Goal: Information Seeking & Learning: Learn about a topic

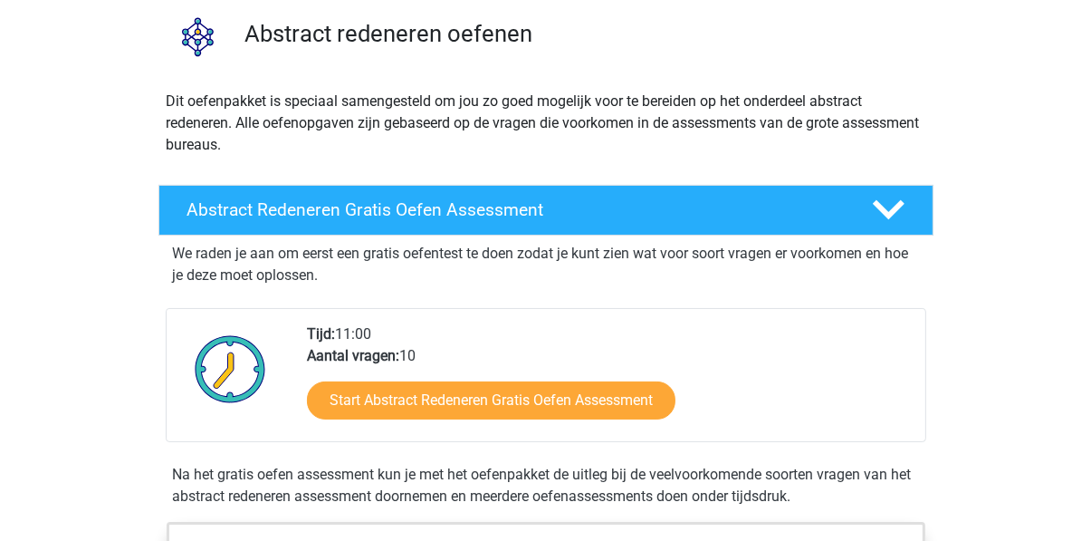
scroll to position [61, 0]
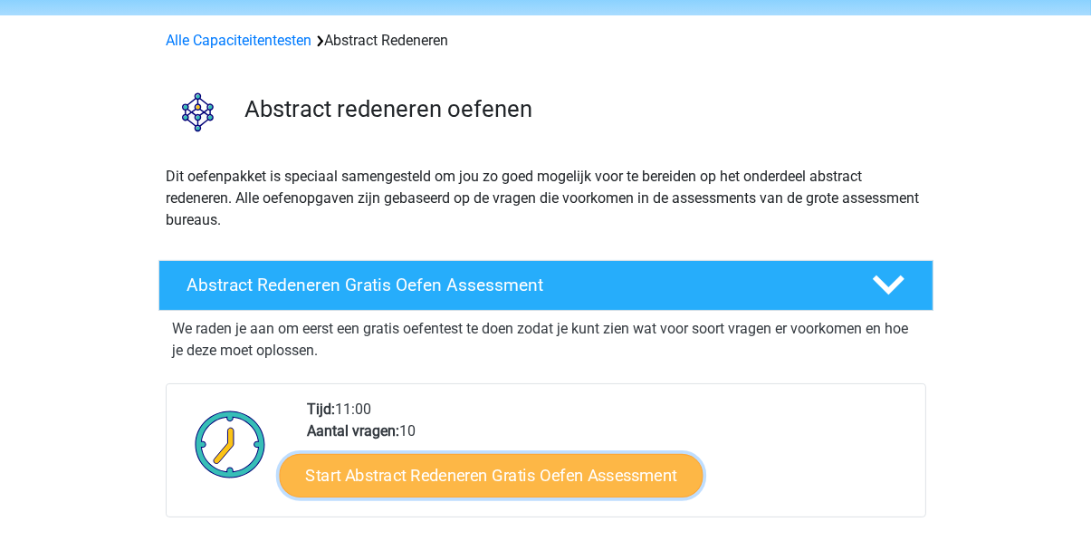
click at [435, 479] on link "Start Abstract Redeneren Gratis Oefen Assessment" at bounding box center [491, 474] width 424 height 43
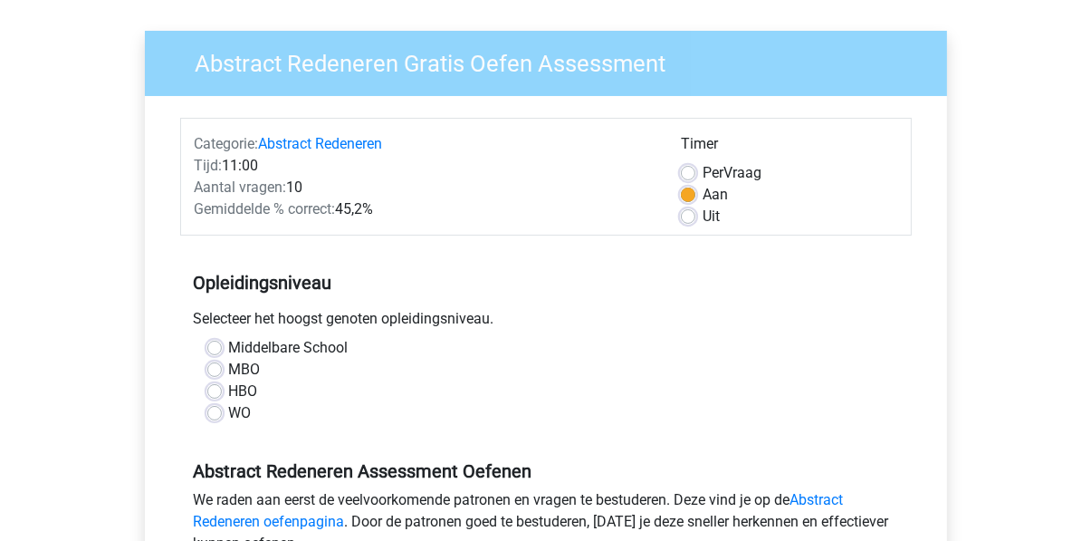
scroll to position [122, 0]
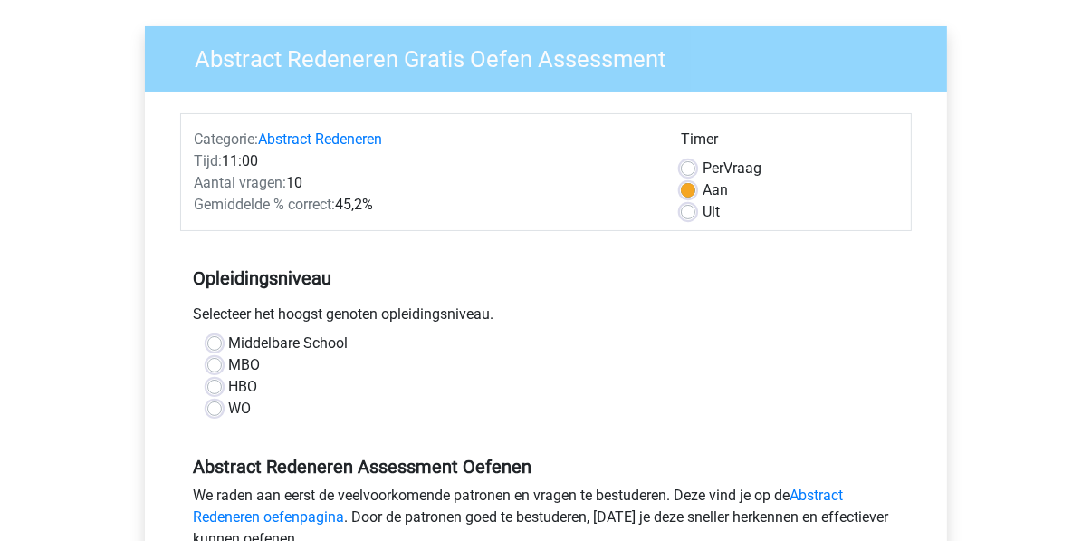
click at [229, 341] on label "Middelbare School" at bounding box center [289, 343] width 120 height 22
click at [213, 341] on input "Middelbare School" at bounding box center [214, 341] width 14 height 18
radio input "true"
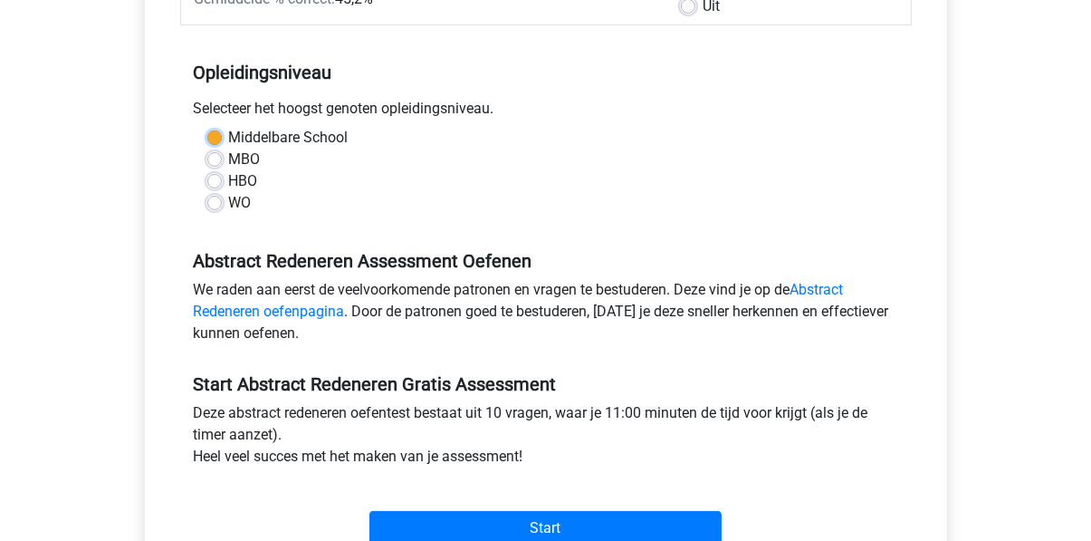
scroll to position [364, 0]
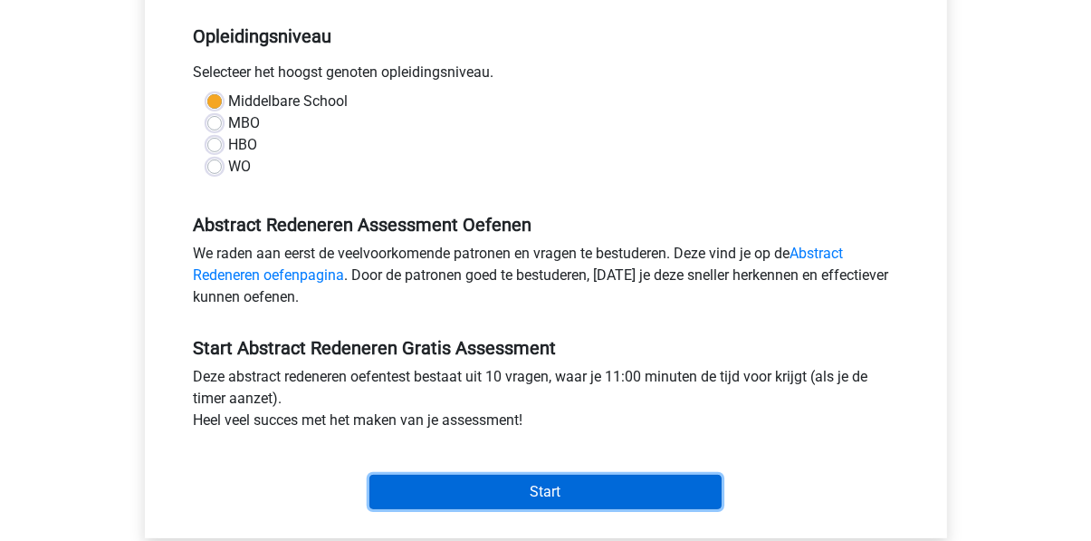
click at [423, 500] on input "Start" at bounding box center [545, 492] width 352 height 34
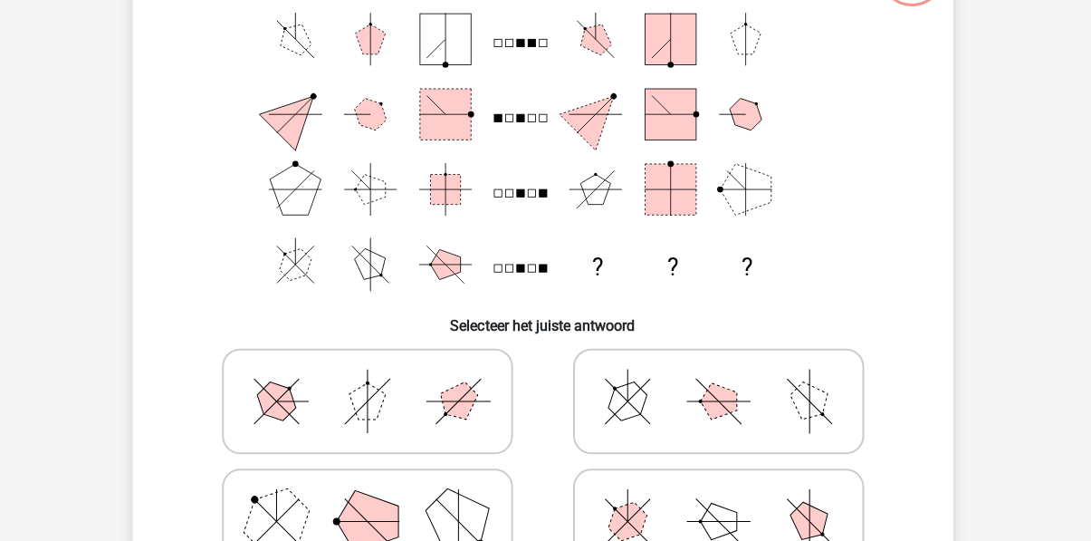
scroll to position [163, 0]
click at [756, 406] on icon at bounding box center [721, 401] width 272 height 91
click at [733, 379] on input "radio" at bounding box center [727, 373] width 12 height 12
radio input "true"
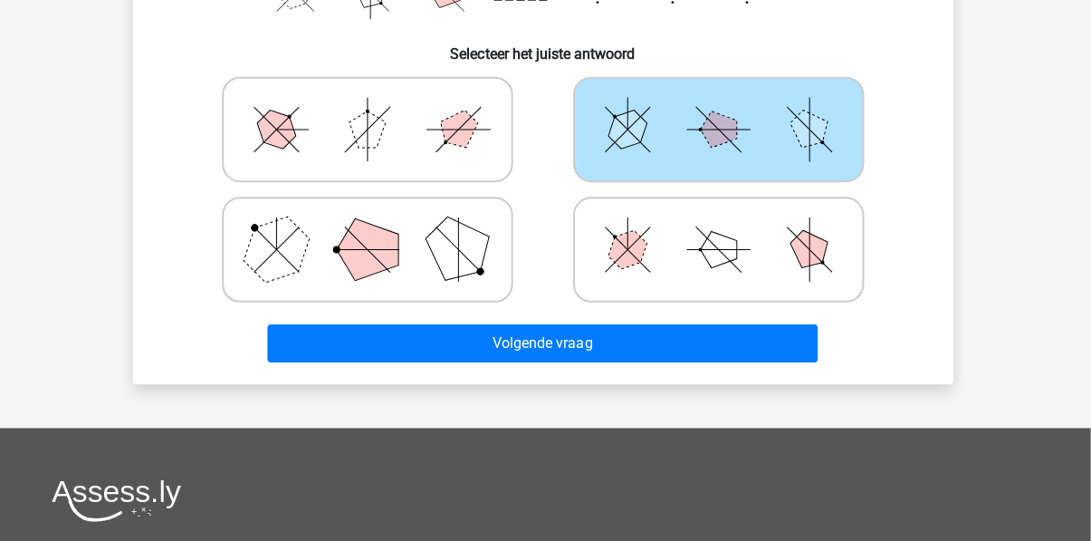
scroll to position [440, 0]
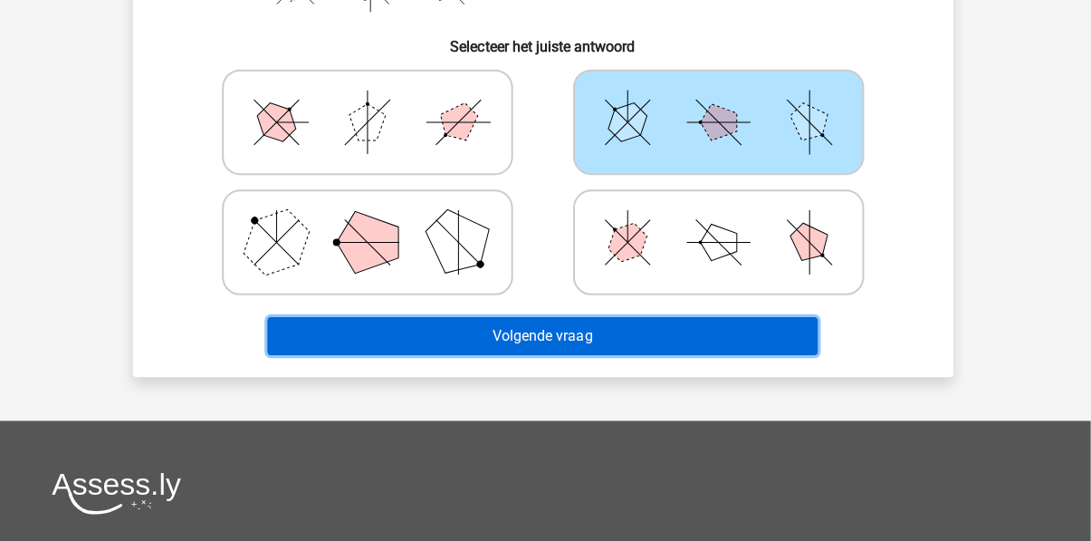
click at [417, 348] on button "Volgende vraag" at bounding box center [546, 337] width 548 height 38
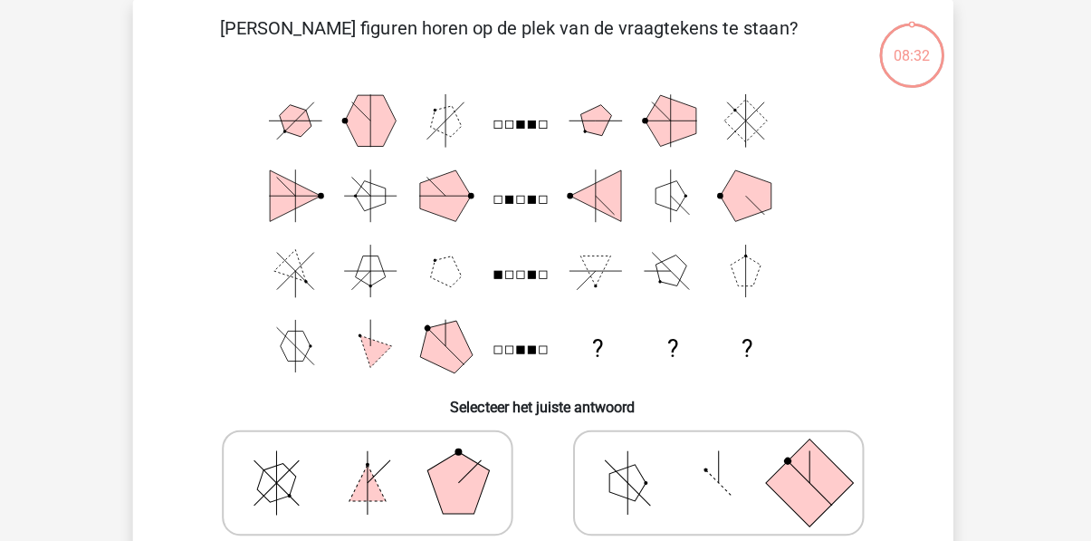
scroll to position [83, 0]
click at [414, 400] on h6 "Selecteer het juiste antwoord" at bounding box center [546, 398] width 759 height 32
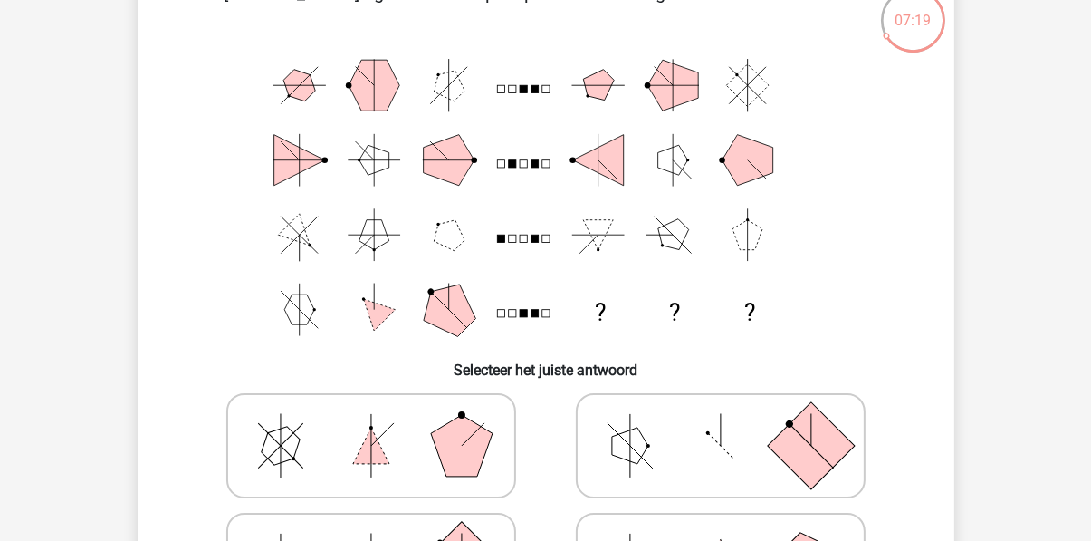
scroll to position [107, 0]
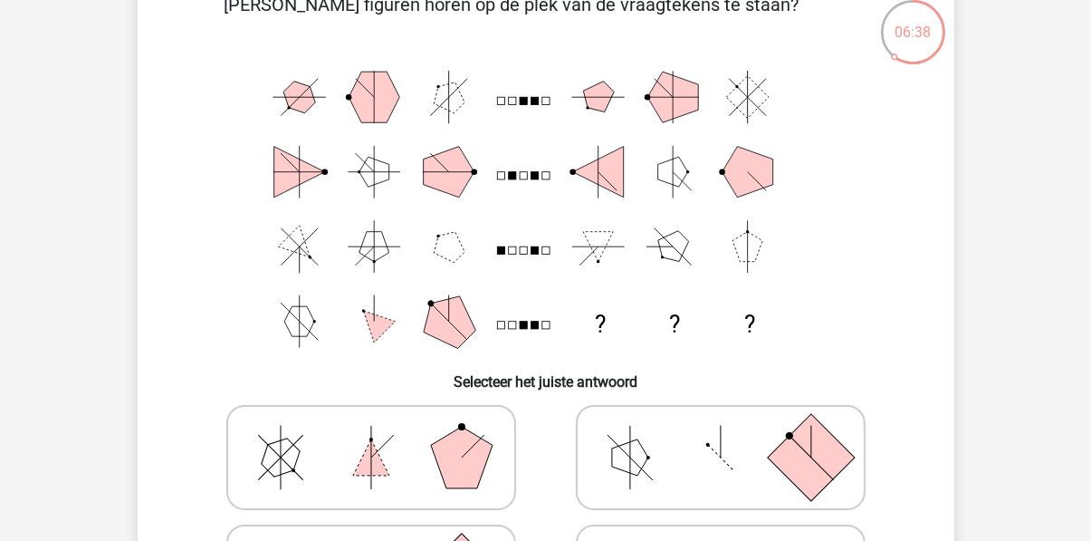
click at [194, 215] on icon "? ? ?" at bounding box center [546, 209] width 730 height 299
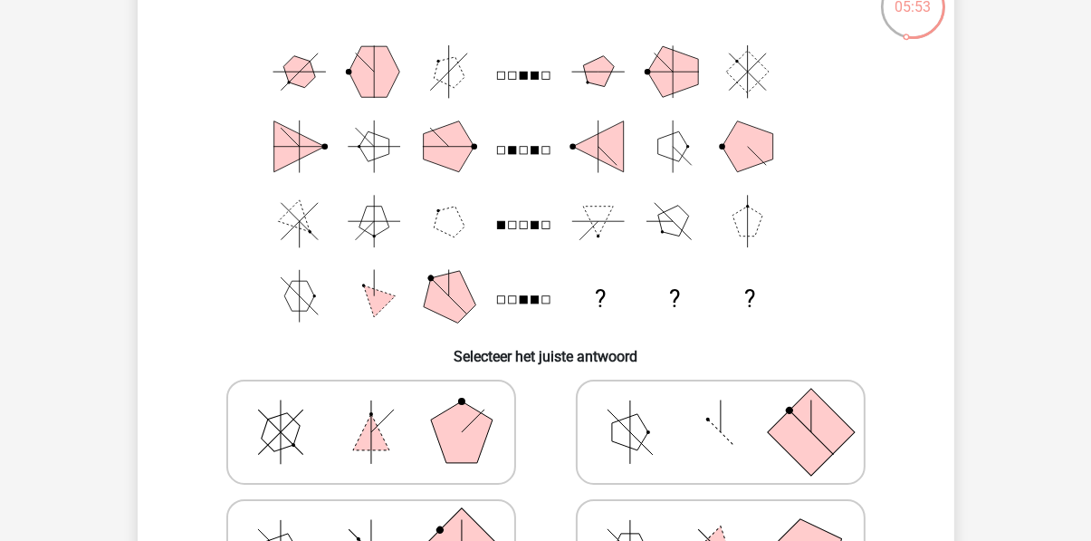
scroll to position [133, 0]
click at [362, 437] on polygon at bounding box center [371, 431] width 36 height 36
click at [371, 408] on input "radio" at bounding box center [377, 403] width 12 height 12
radio input "true"
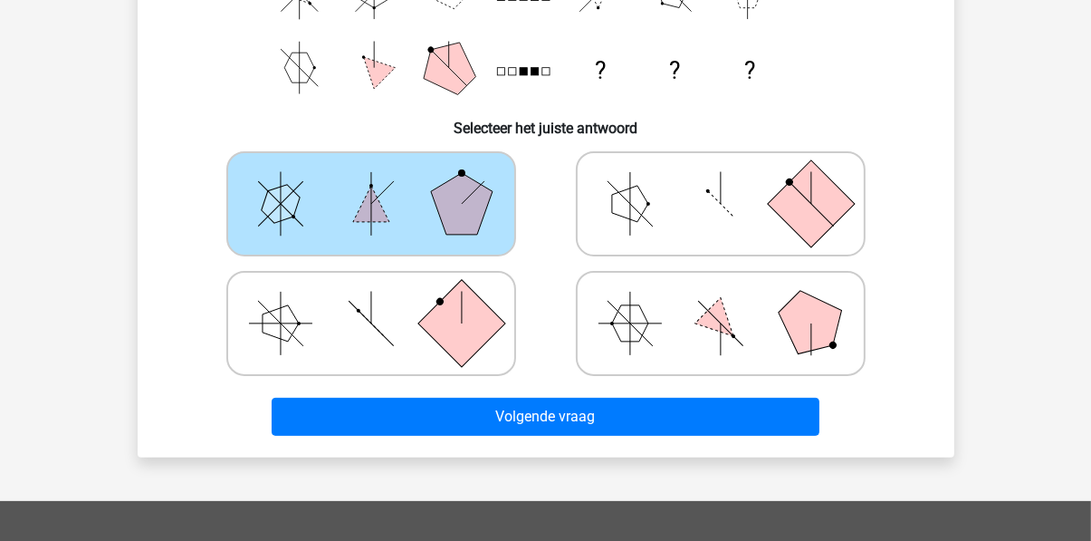
scroll to position [371, 0]
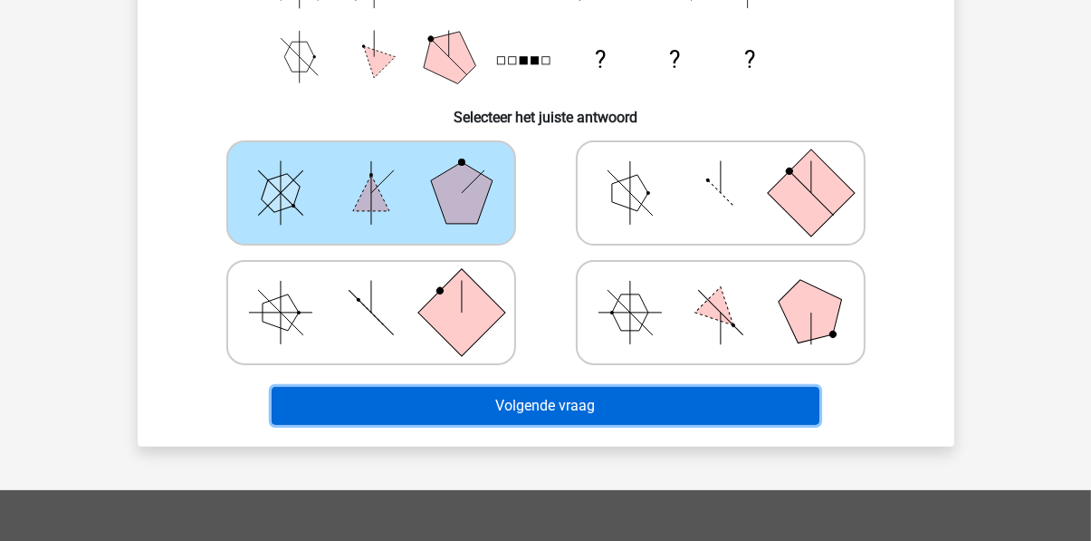
click at [460, 414] on button "Volgende vraag" at bounding box center [546, 406] width 548 height 38
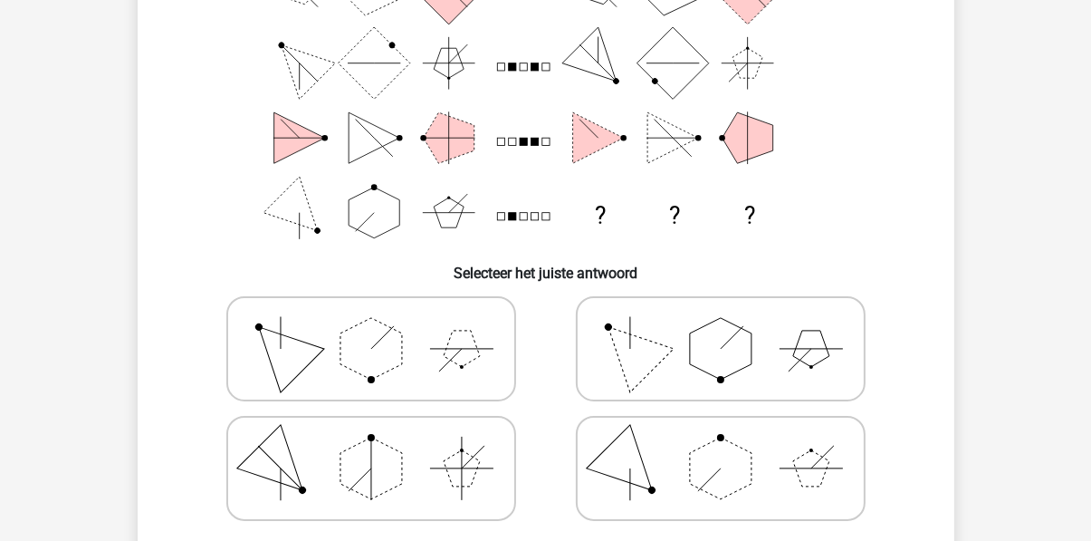
scroll to position [220, 0]
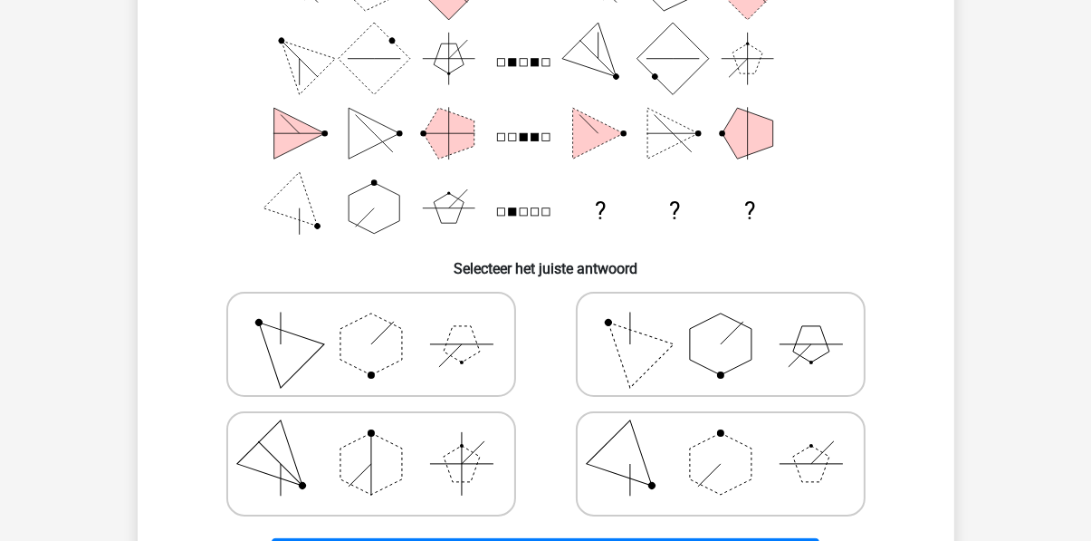
click at [397, 356] on polygon at bounding box center [372, 344] width 62 height 62
click at [383, 321] on input "radio" at bounding box center [377, 316] width 12 height 12
radio input "true"
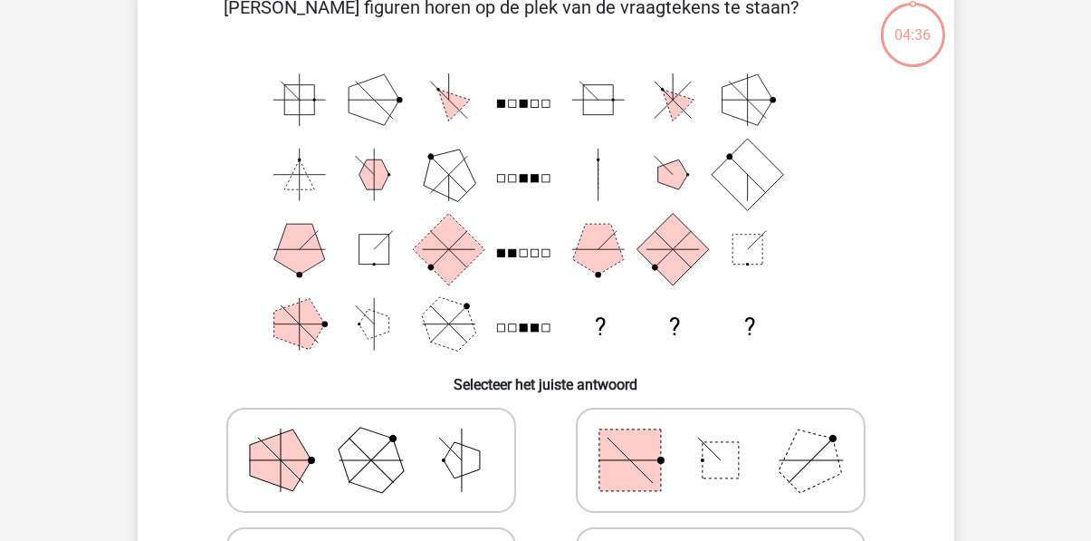
scroll to position [83, 0]
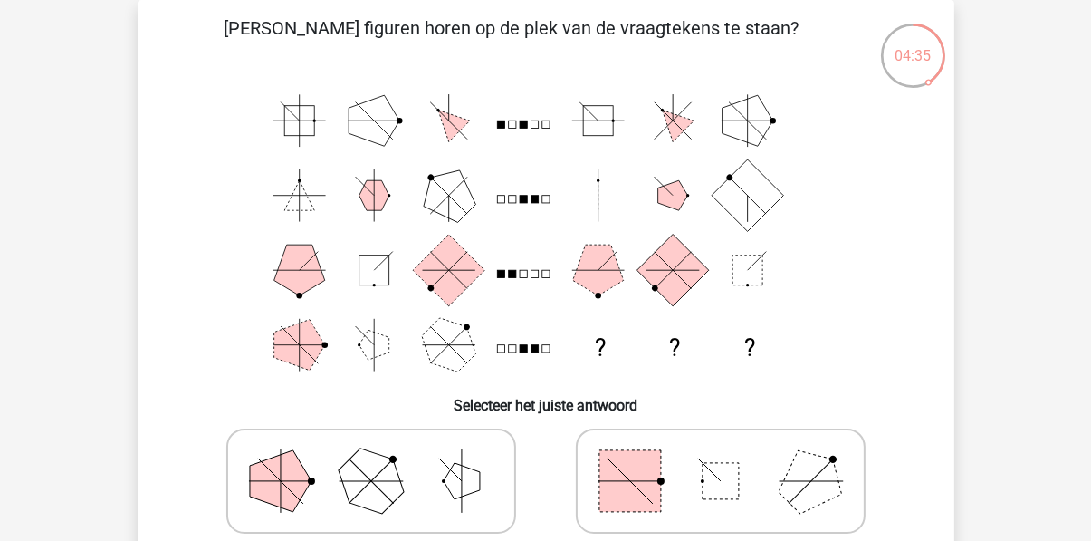
click at [402, 482] on icon at bounding box center [371, 481] width 272 height 91
click at [383, 458] on input "radio" at bounding box center [377, 452] width 12 height 12
radio input "true"
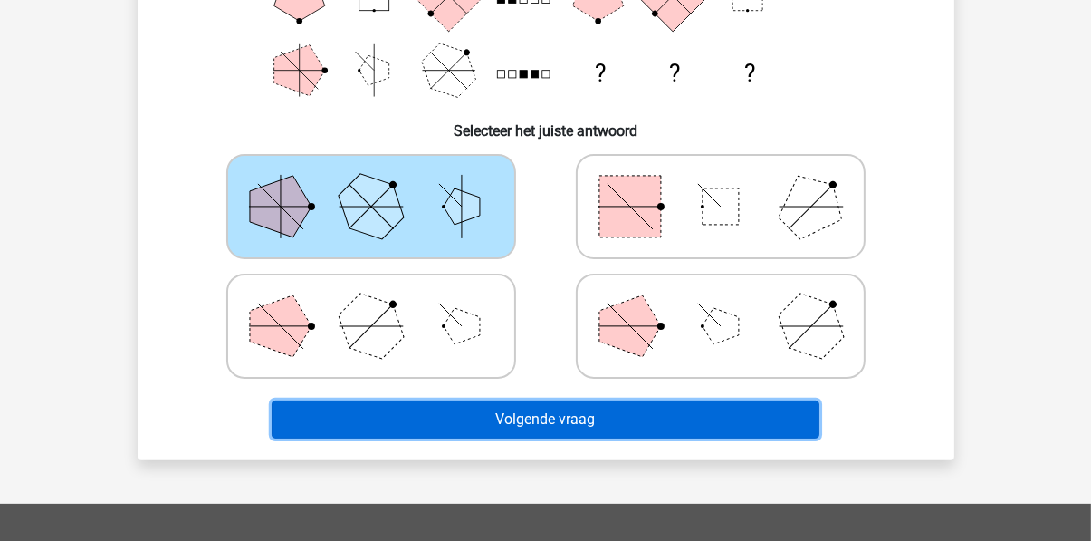
click at [469, 423] on button "Volgende vraag" at bounding box center [546, 419] width 548 height 38
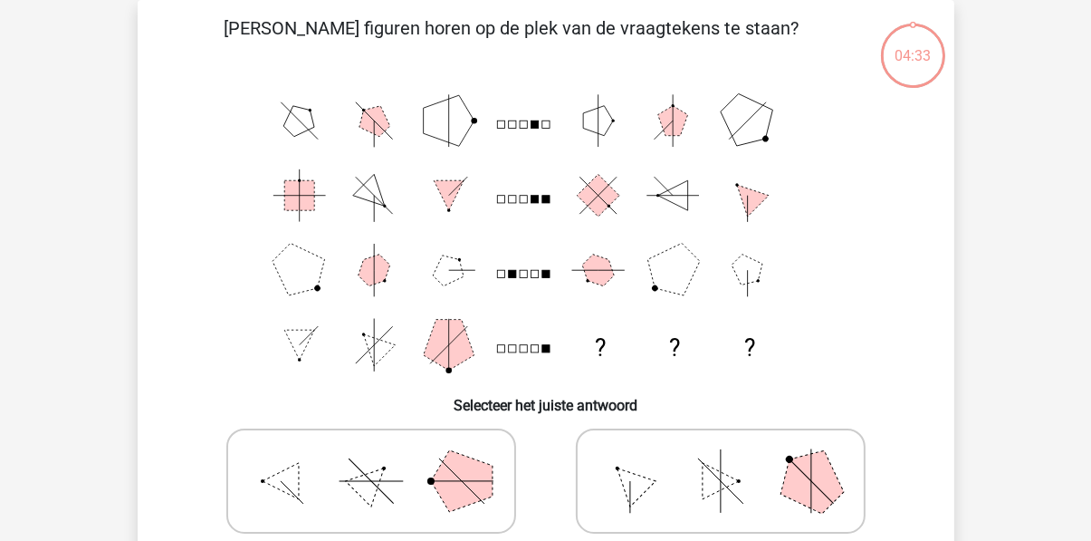
click at [434, 489] on icon at bounding box center [371, 481] width 272 height 91
click at [383, 458] on input "radio" at bounding box center [377, 452] width 12 height 12
radio input "true"
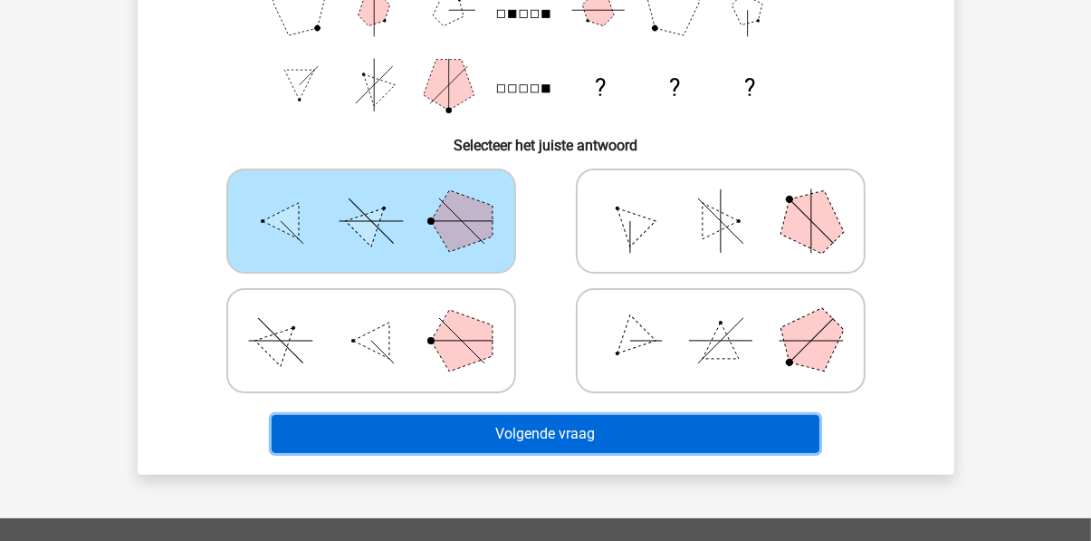
click at [456, 438] on button "Volgende vraag" at bounding box center [546, 434] width 548 height 38
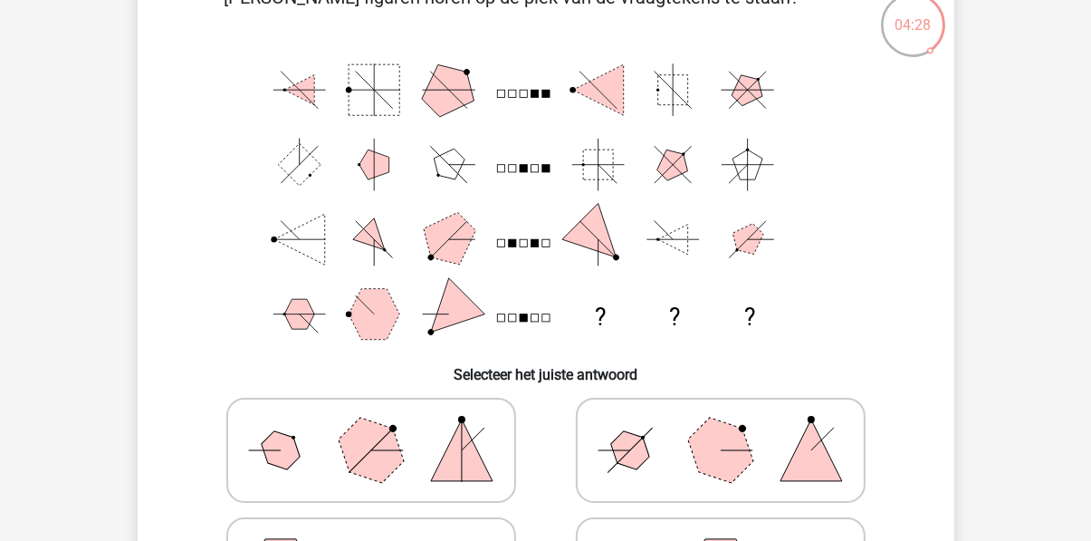
scroll to position [111, 0]
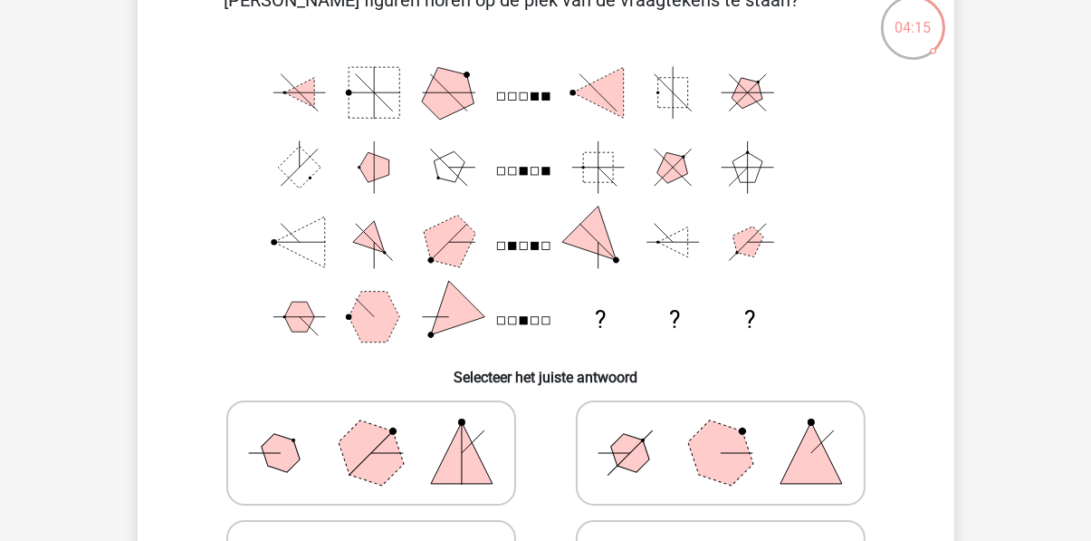
click at [381, 452] on line at bounding box center [387, 453] width 32 height 32
click at [381, 430] on input "radio" at bounding box center [377, 424] width 12 height 12
radio input "true"
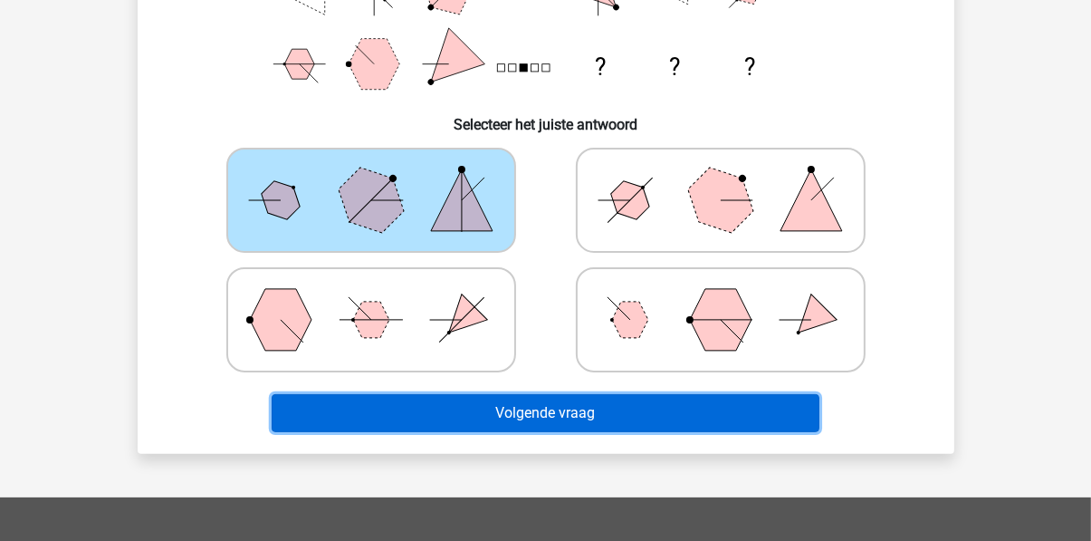
click at [458, 427] on button "Volgende vraag" at bounding box center [546, 413] width 548 height 38
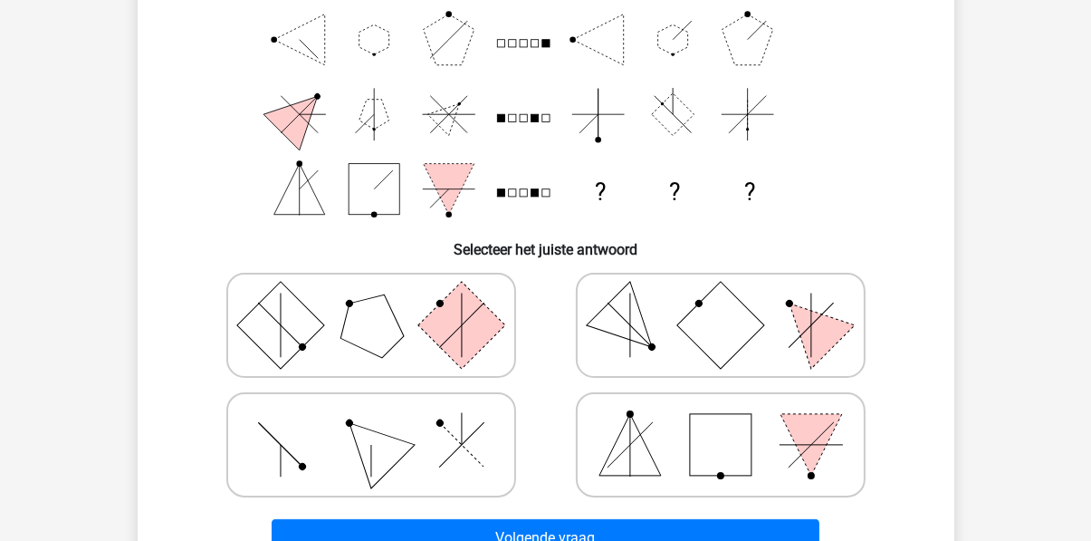
scroll to position [83, 0]
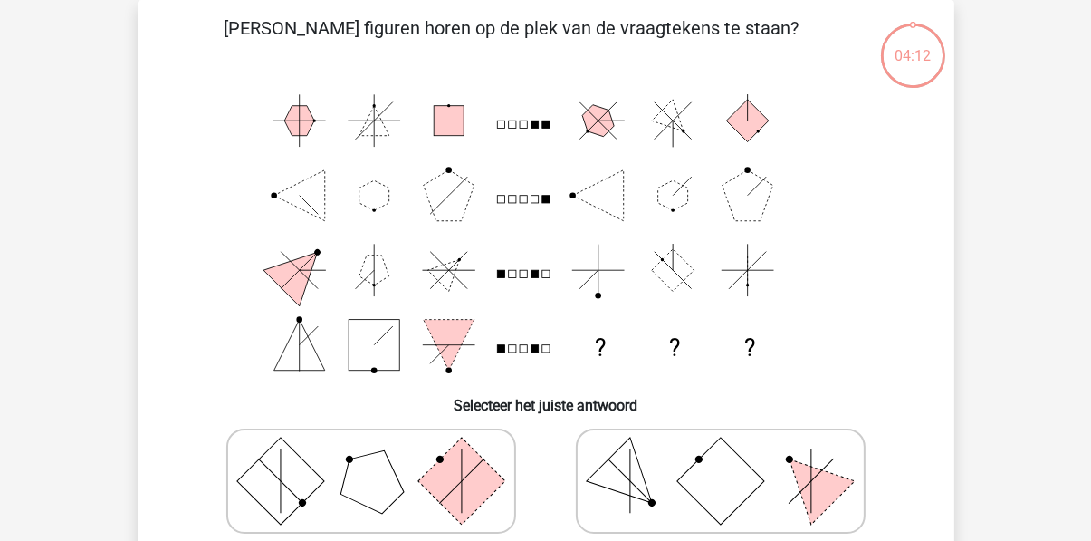
click at [413, 493] on icon at bounding box center [371, 481] width 272 height 91
click at [383, 458] on input "radio" at bounding box center [377, 452] width 12 height 12
radio input "true"
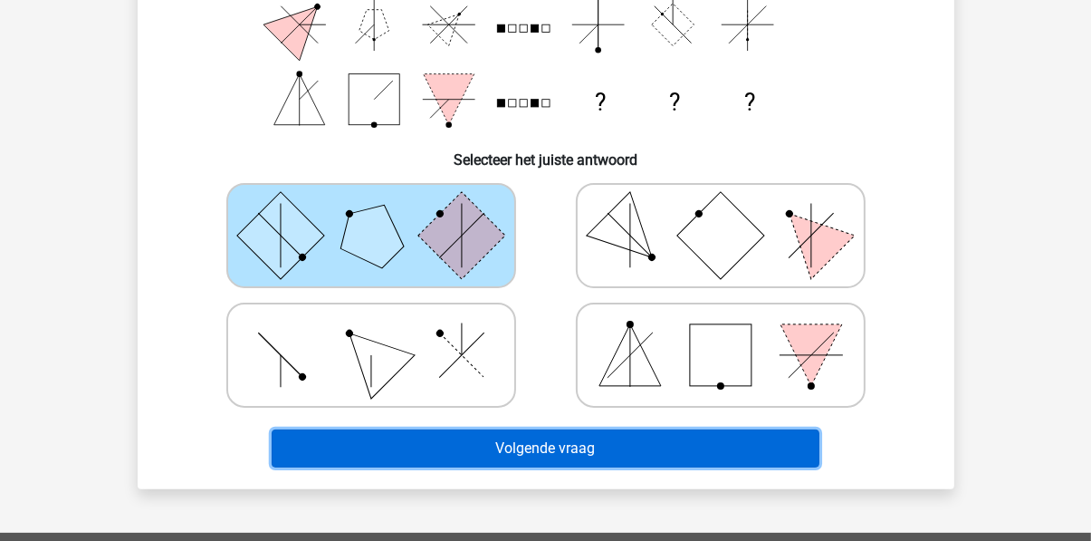
click at [450, 465] on button "Volgende vraag" at bounding box center [546, 448] width 548 height 38
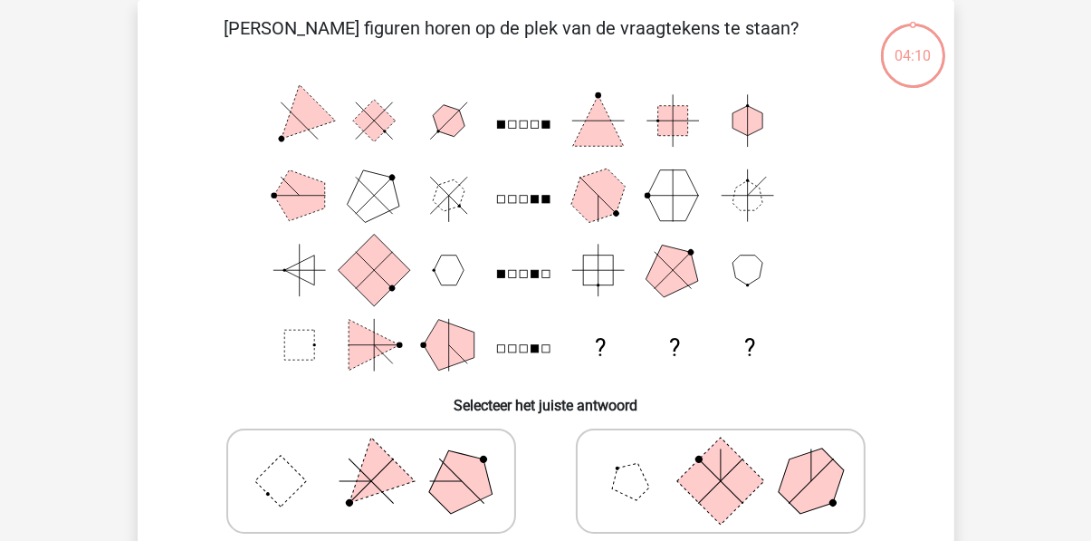
click at [408, 429] on label at bounding box center [371, 480] width 290 height 105
click at [383, 446] on input "radio" at bounding box center [377, 452] width 12 height 12
radio input "true"
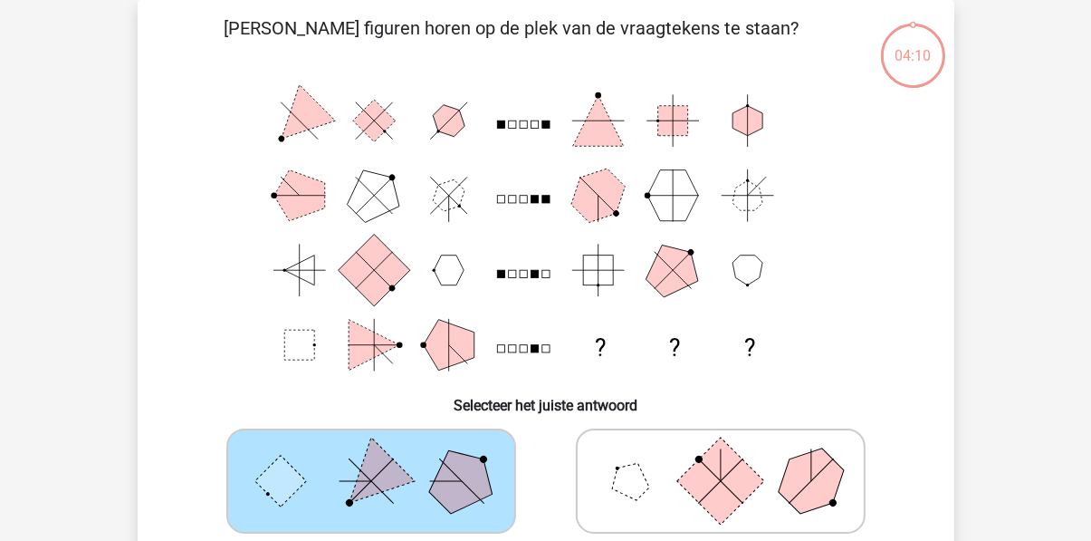
click at [425, 489] on icon at bounding box center [371, 481] width 272 height 91
click at [383, 458] on input "radio" at bounding box center [377, 452] width 12 height 12
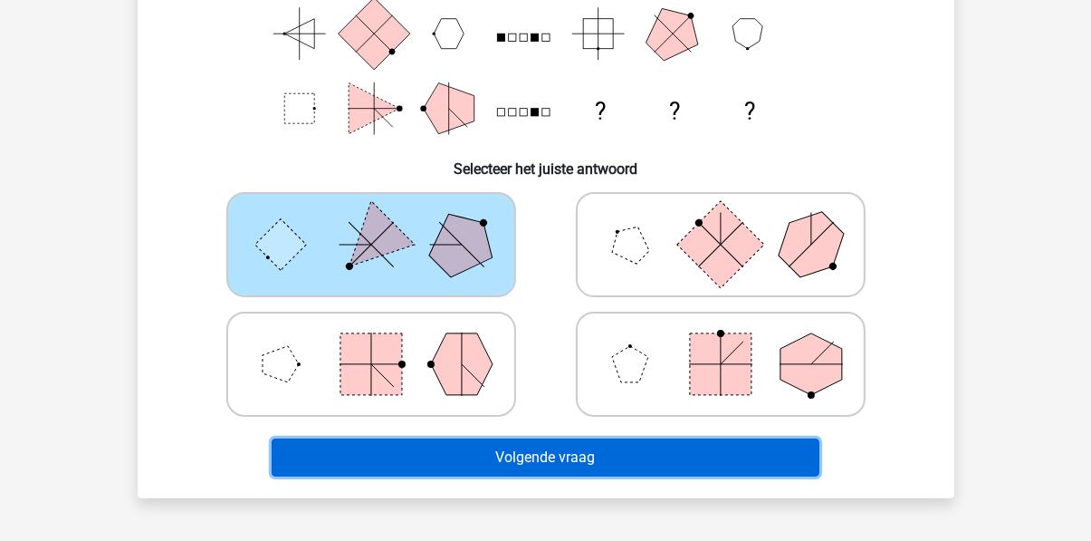
click at [453, 472] on button "Volgende vraag" at bounding box center [546, 457] width 548 height 38
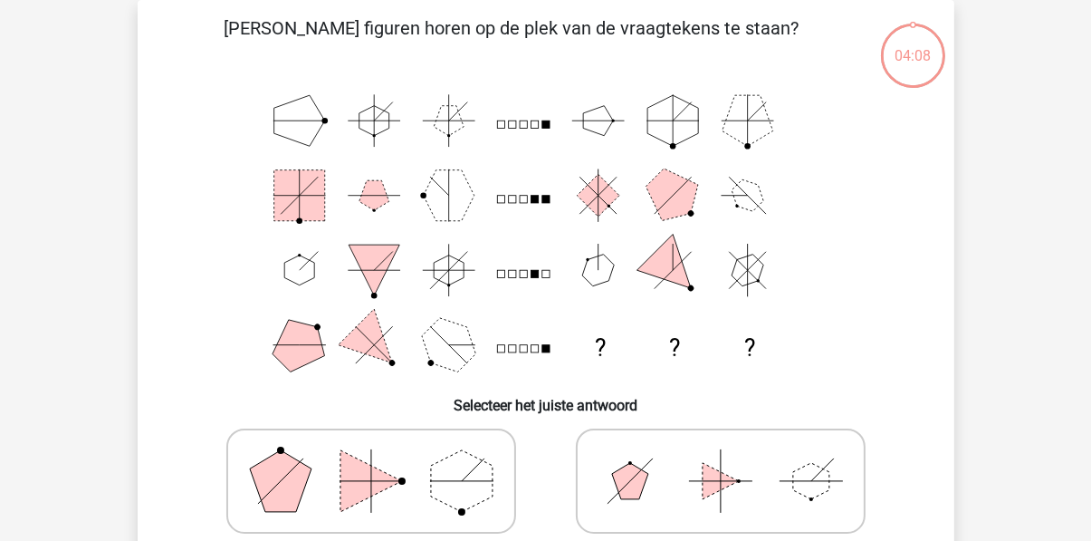
click at [427, 472] on icon at bounding box center [371, 481] width 272 height 91
click at [383, 458] on input "radio" at bounding box center [377, 452] width 12 height 12
radio input "true"
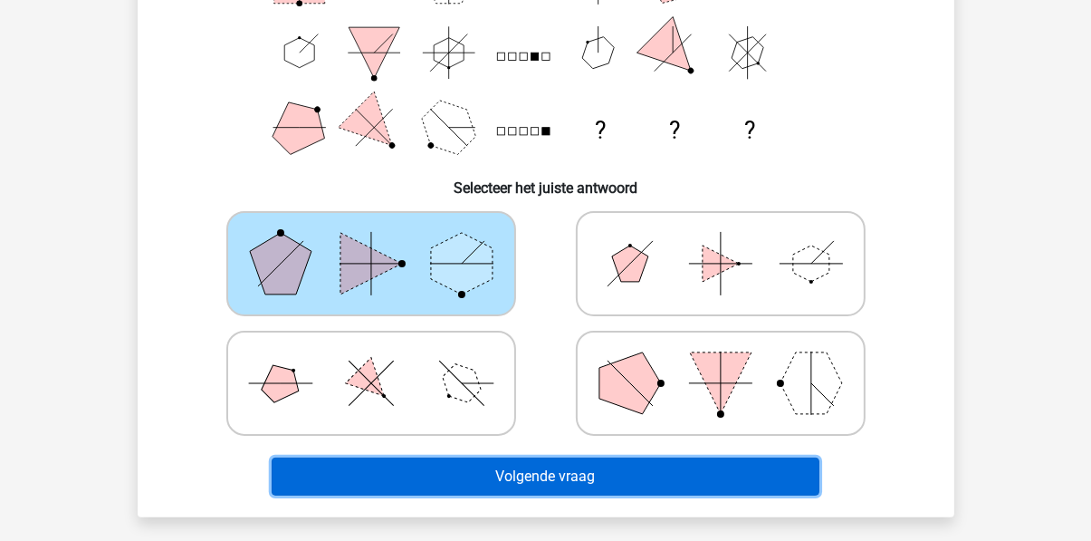
click at [460, 488] on button "Volgende vraag" at bounding box center [546, 476] width 548 height 38
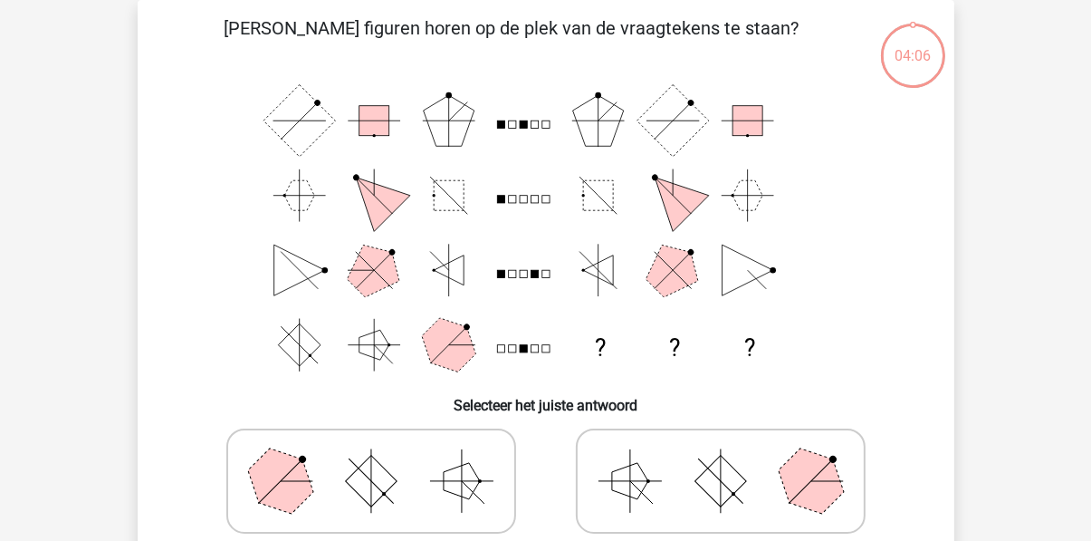
click at [436, 484] on icon at bounding box center [371, 481] width 272 height 91
click at [383, 458] on input "radio" at bounding box center [377, 452] width 12 height 12
radio input "true"
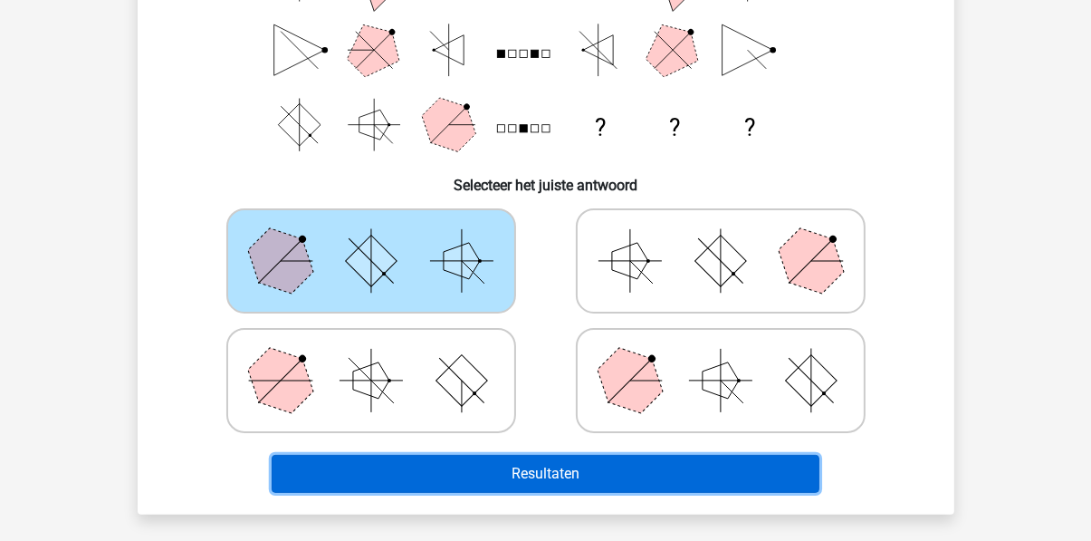
click at [469, 491] on button "Resultaten" at bounding box center [546, 474] width 548 height 38
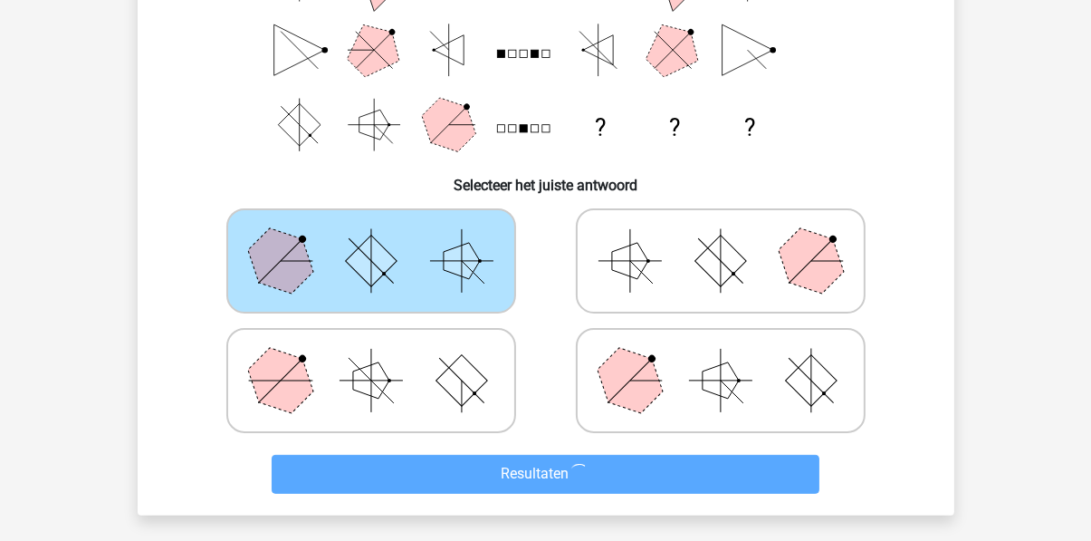
scroll to position [379, 0]
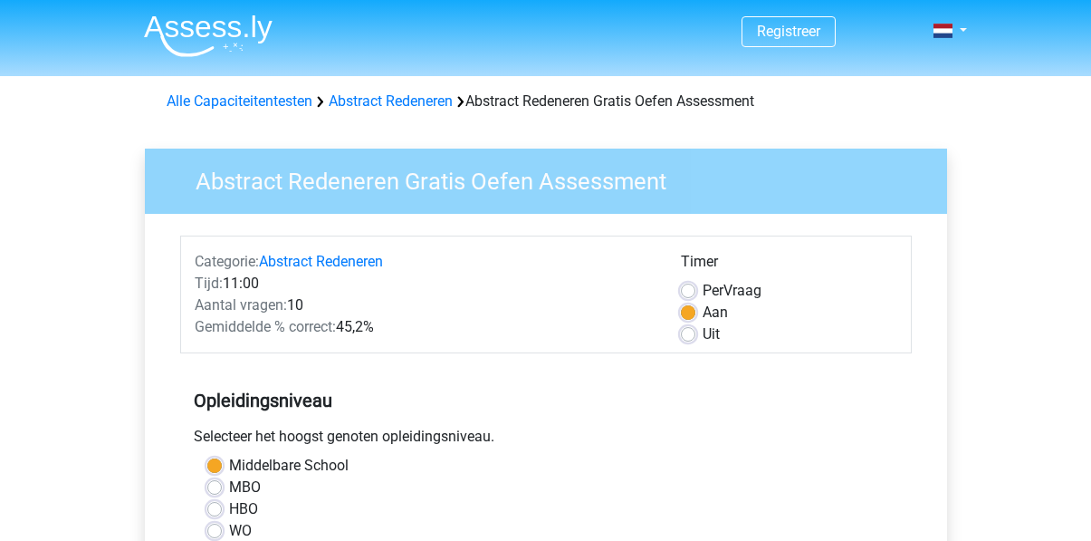
scroll to position [441, 0]
